Goal: Task Accomplishment & Management: Manage account settings

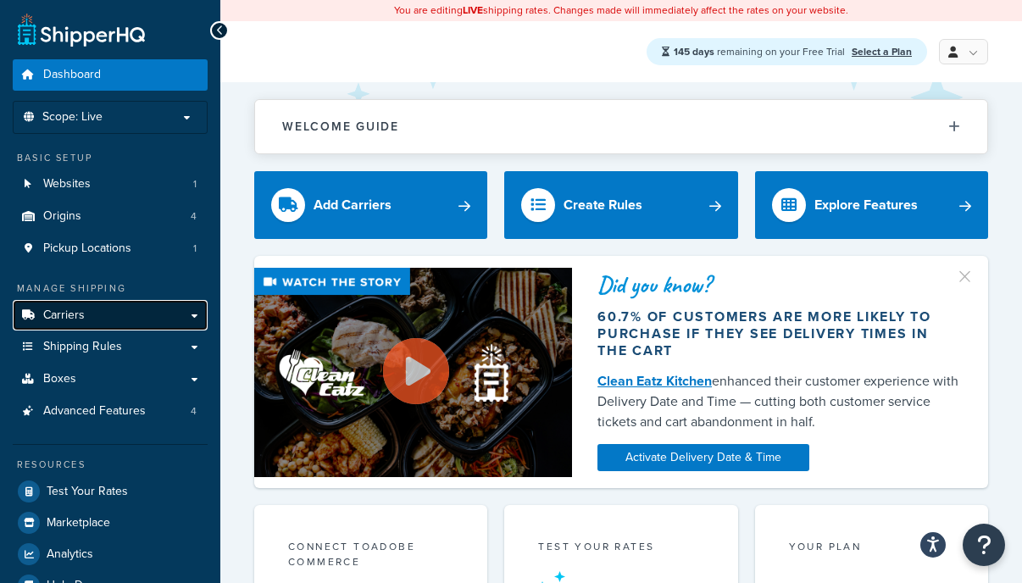
click at [130, 318] on link "Carriers" at bounding box center [110, 315] width 195 height 31
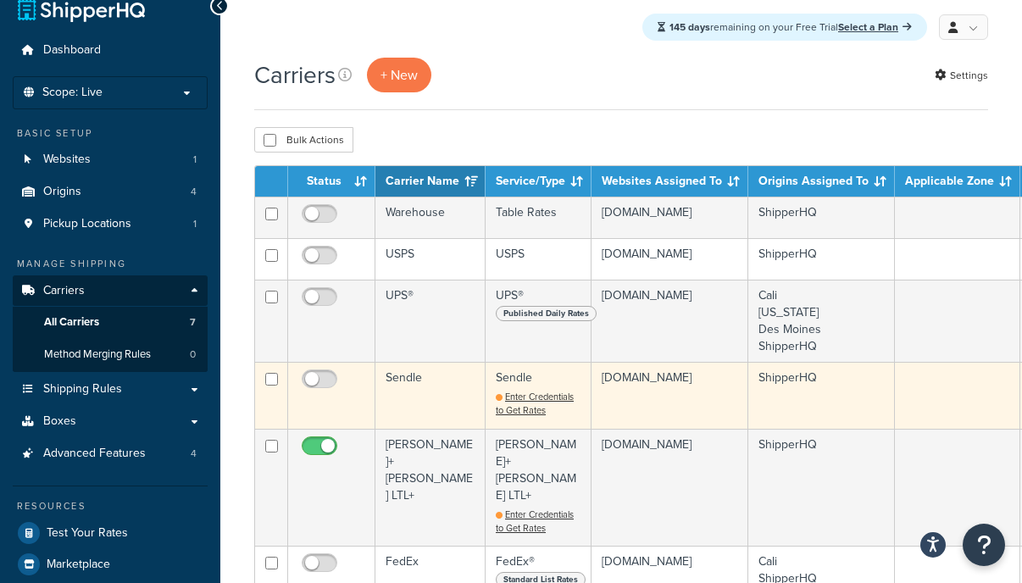
scroll to position [29, 0]
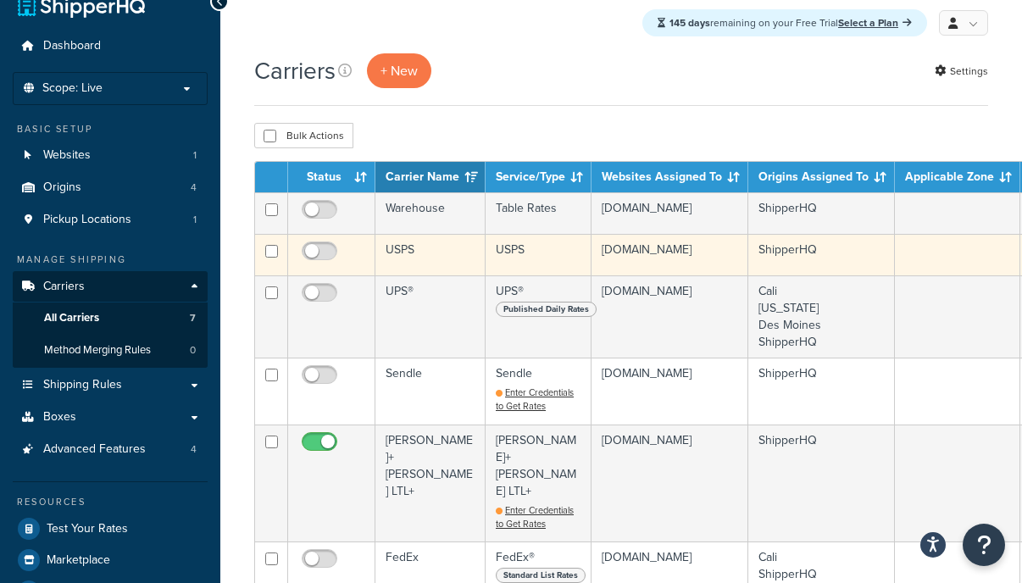
click at [435, 259] on td "USPS" at bounding box center [430, 255] width 110 height 42
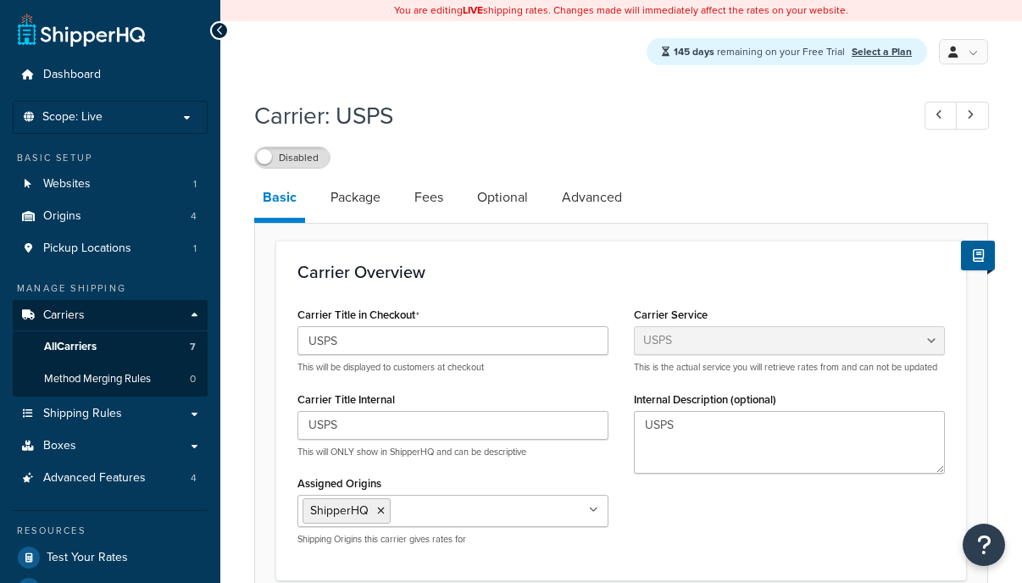
select select "usps"
select select "ONLINE"
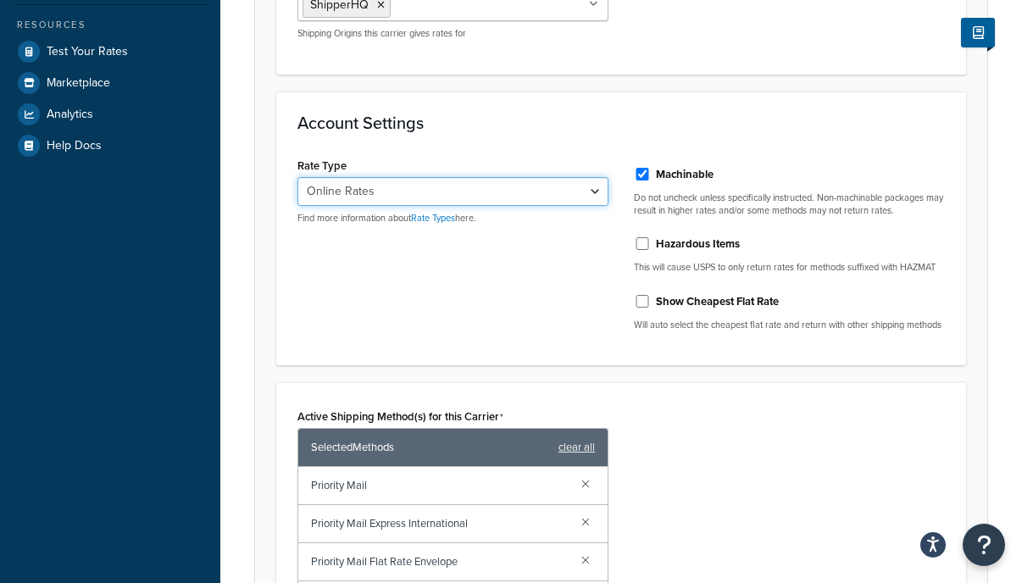
click at [574, 185] on select "Retail Rates Online Rates Commercial Plus" at bounding box center [452, 191] width 311 height 29
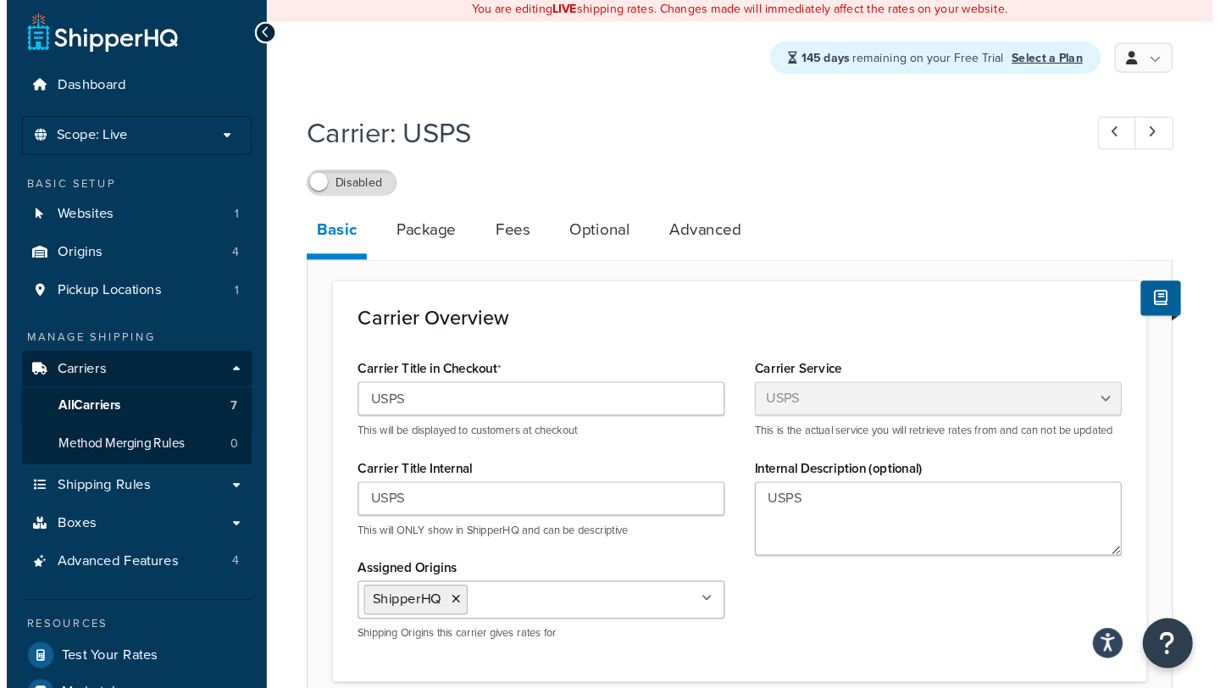
scroll to position [0, 0]
